Goal: Task Accomplishment & Management: Manage account settings

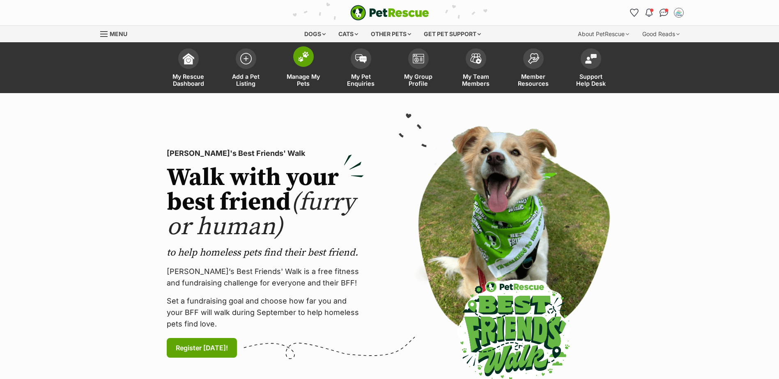
click at [310, 71] on link "Manage My Pets" at bounding box center [303, 68] width 57 height 49
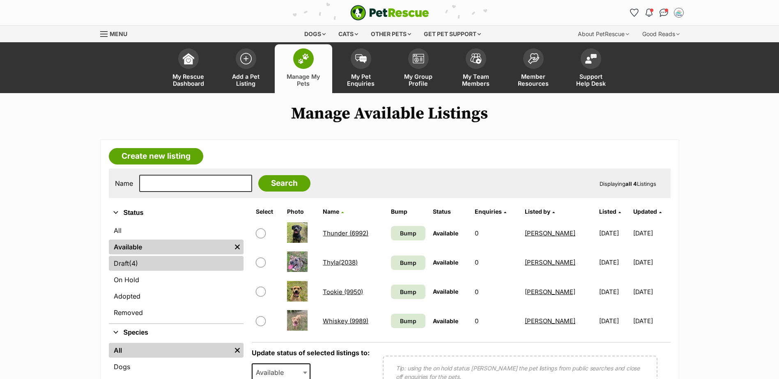
click at [128, 261] on link "Draft (4) Items" at bounding box center [176, 263] width 135 height 15
